Goal: Check status: Check status

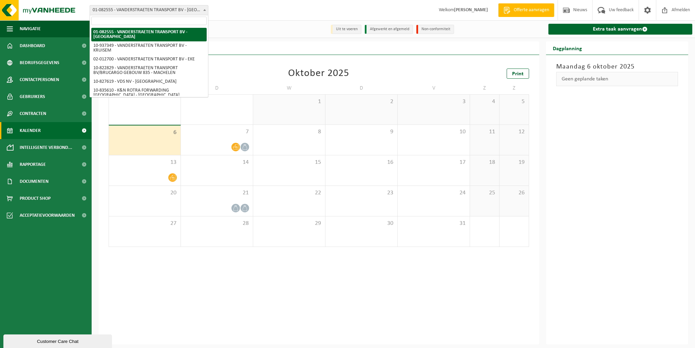
click at [197, 7] on span "01-082555 - VANDERSTRAETEN TRANSPORT BV - [GEOGRAPHIC_DATA]" at bounding box center [149, 10] width 118 height 10
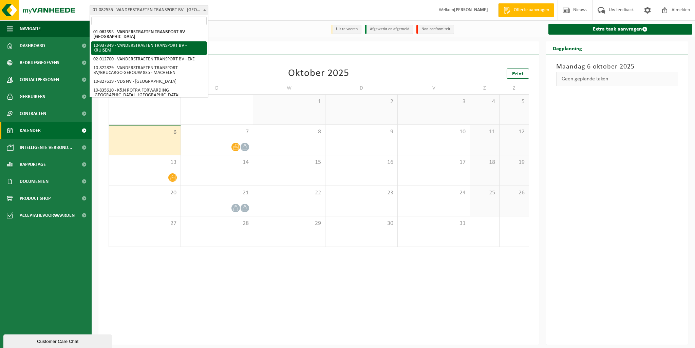
select select "137504"
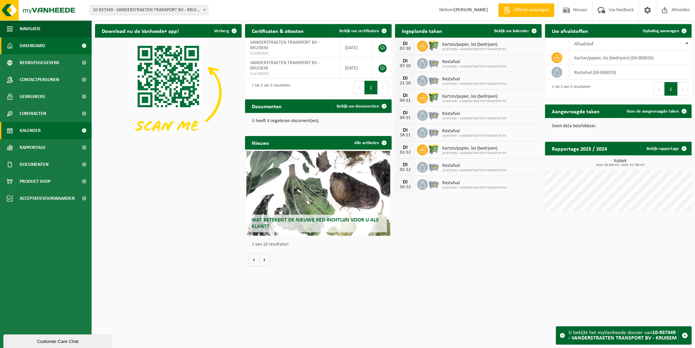
click at [42, 132] on link "Kalender" at bounding box center [46, 130] width 92 height 17
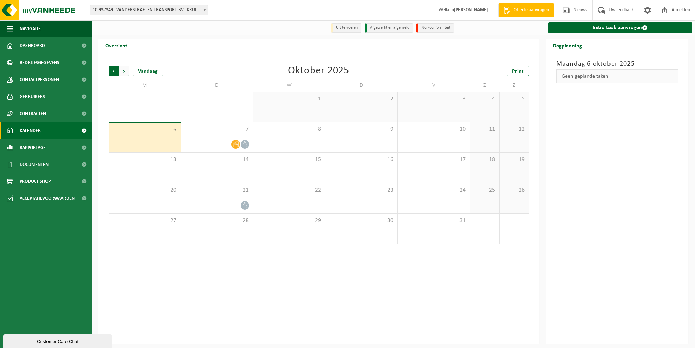
click at [125, 74] on span "Volgende" at bounding box center [124, 71] width 10 height 10
